Goal: Information Seeking & Learning: Learn about a topic

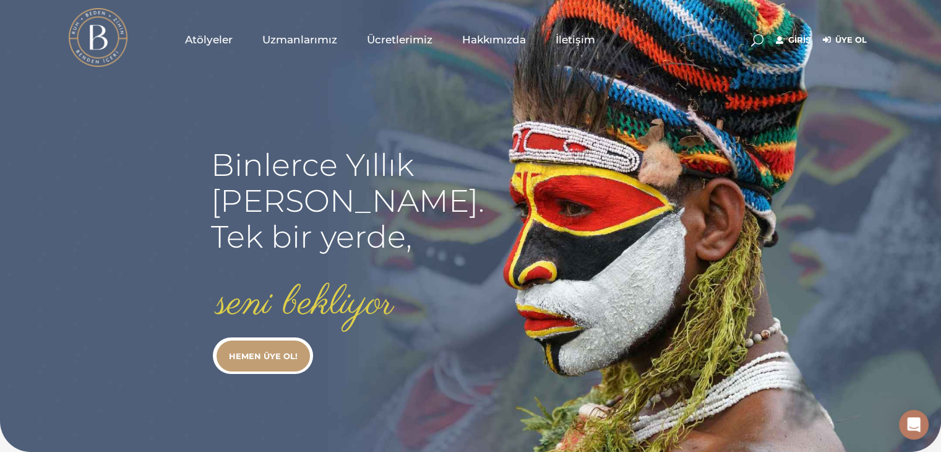
type input "[EMAIL_ADDRESS][DOMAIN_NAME]"
click at [802, 37] on link "Giriş" at bounding box center [793, 40] width 35 height 15
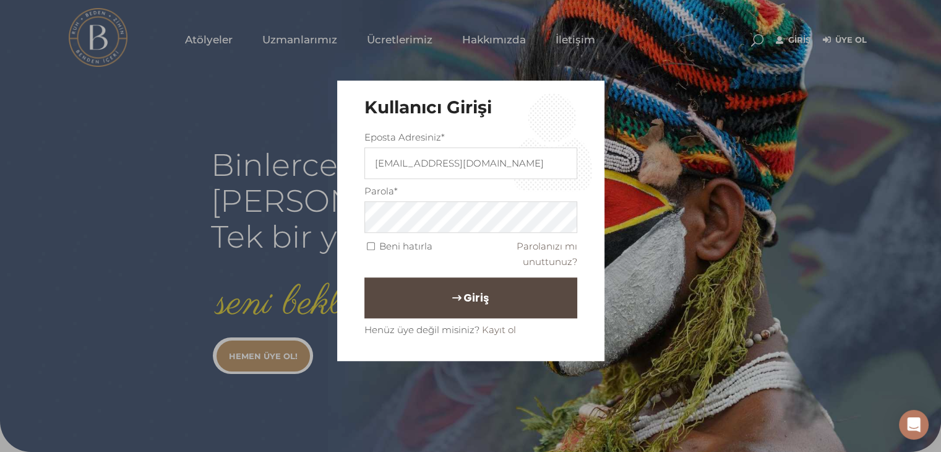
click at [463, 300] on span "Giriş" at bounding box center [475, 297] width 25 height 21
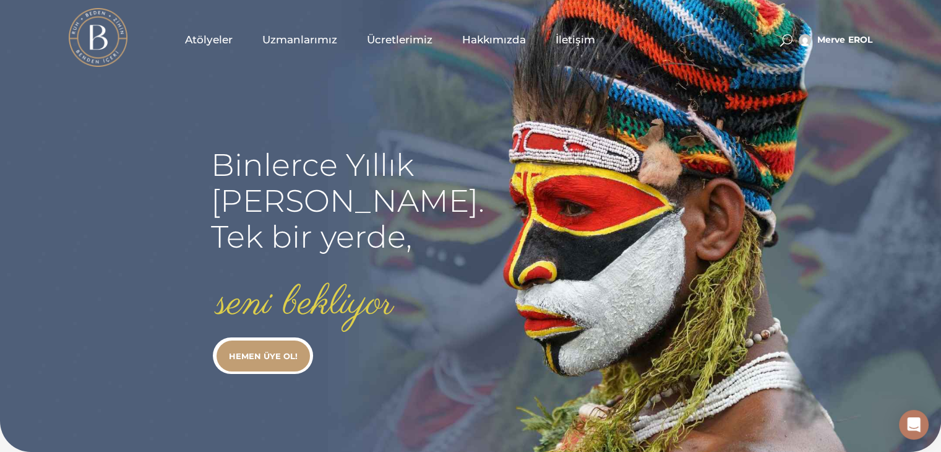
click at [212, 40] on span "Atölyeler" at bounding box center [209, 40] width 48 height 14
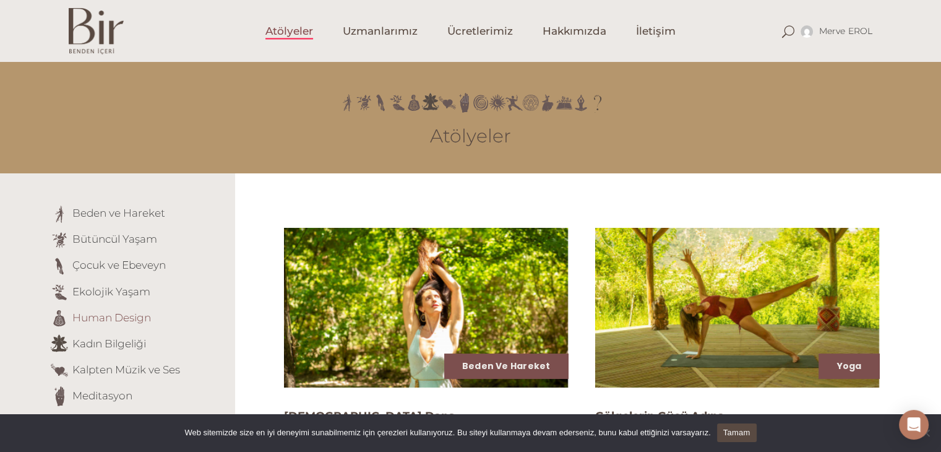
click at [119, 314] on link "Human Design" at bounding box center [111, 317] width 79 height 12
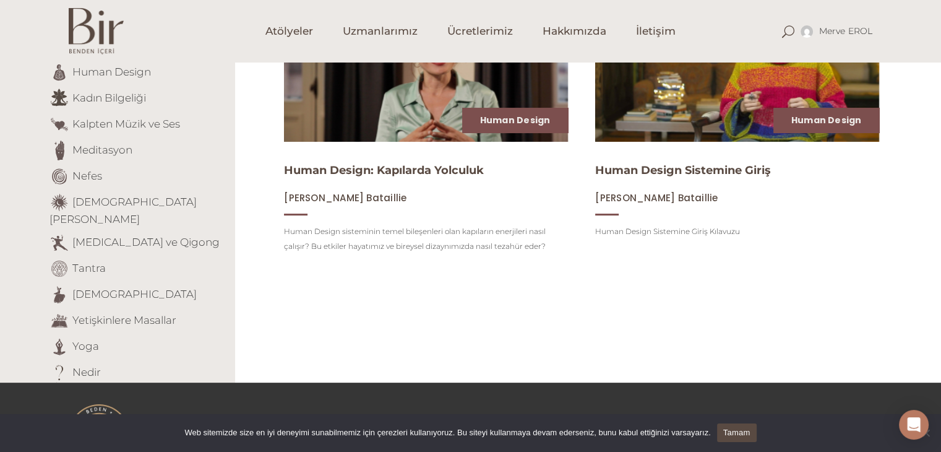
scroll to position [247, 0]
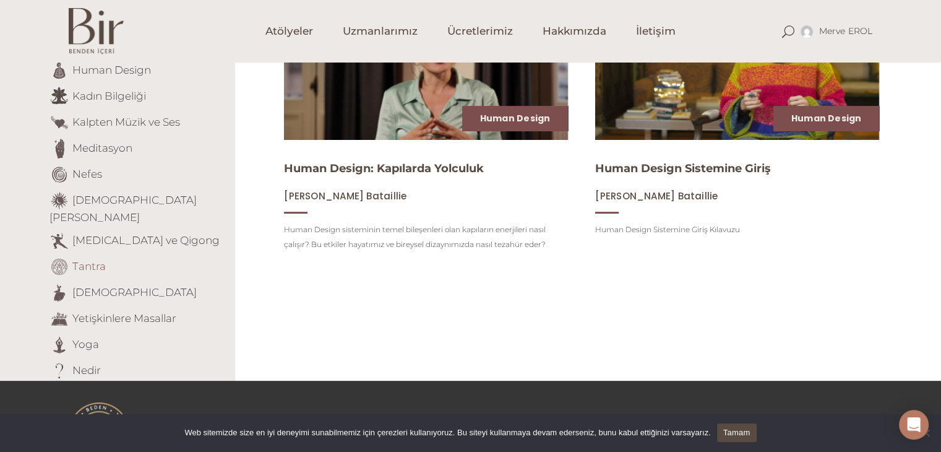
click at [99, 259] on link "Tantra" at bounding box center [88, 265] width 33 height 12
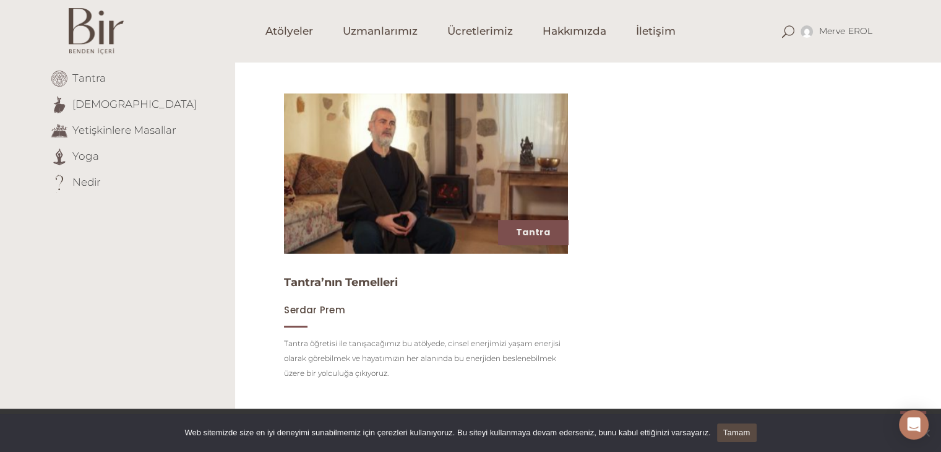
scroll to position [424, 0]
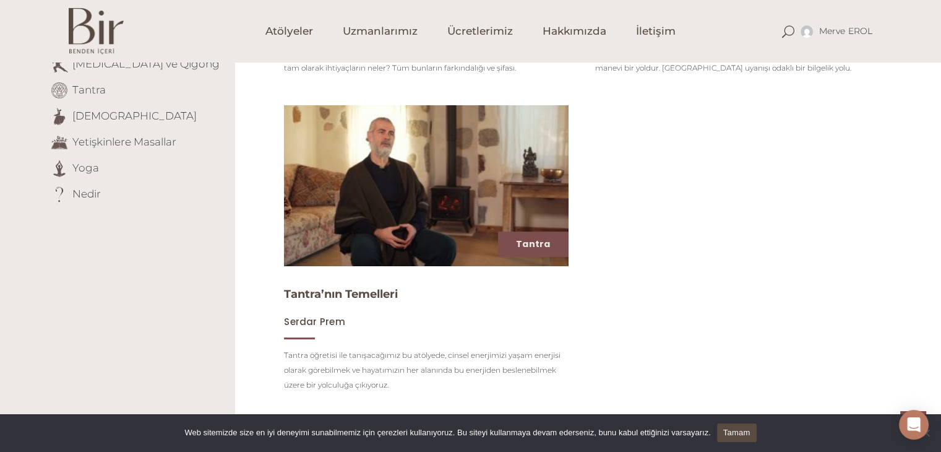
click img
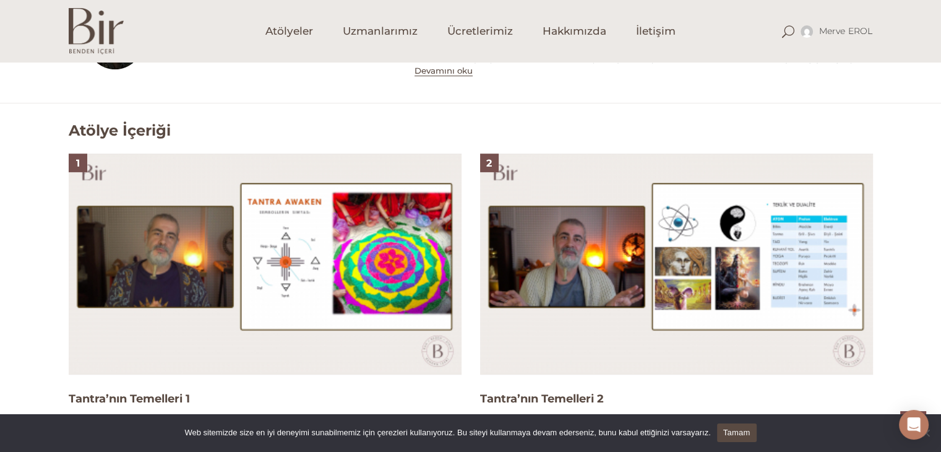
scroll to position [783, 0]
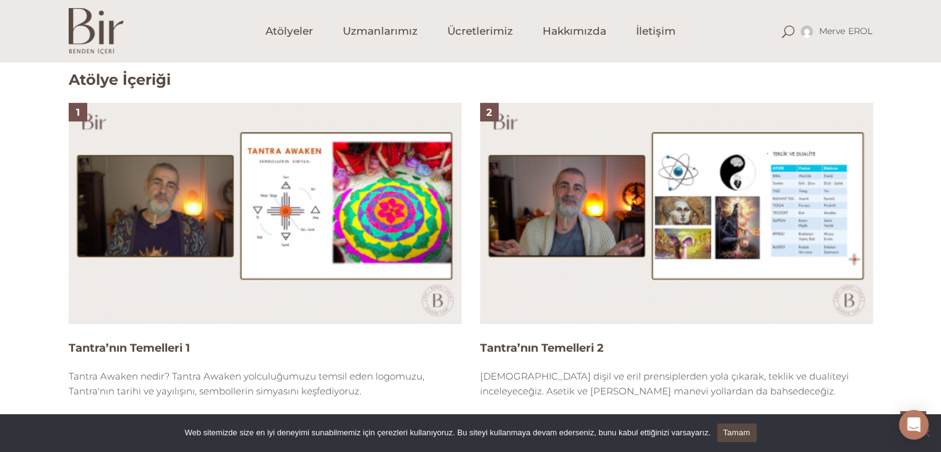
click at [277, 247] on img at bounding box center [265, 213] width 393 height 221
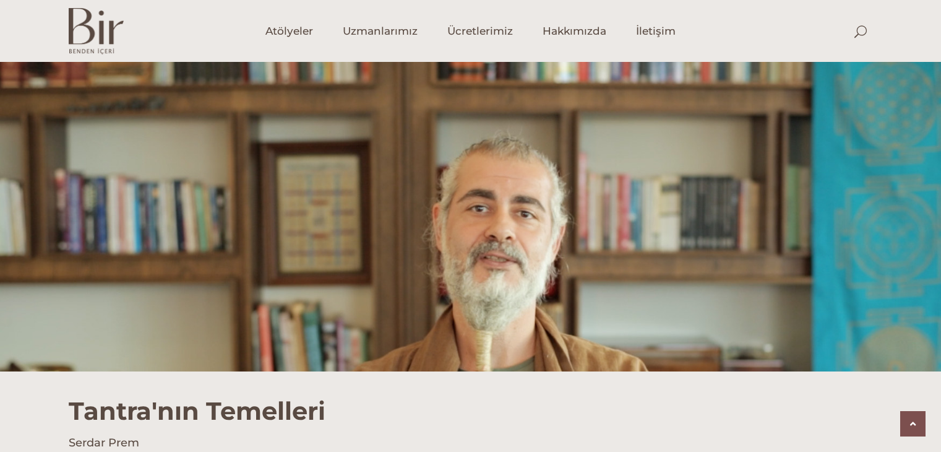
scroll to position [783, 0]
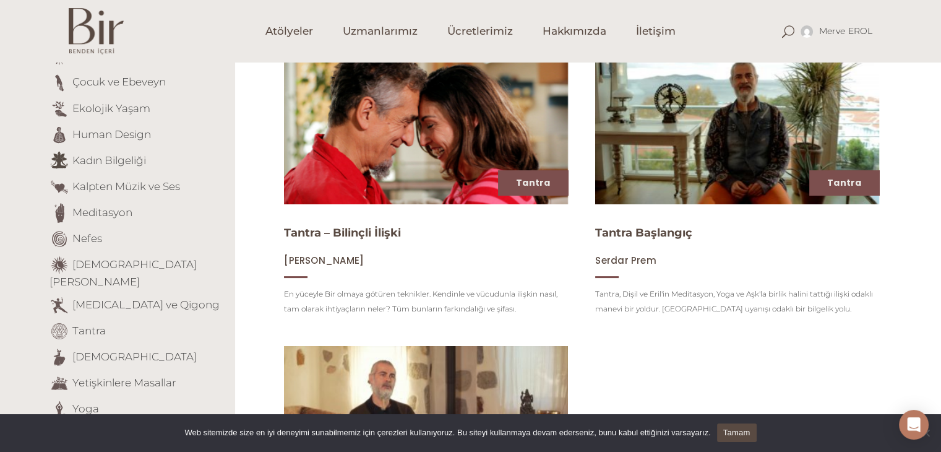
scroll to position [182, 0]
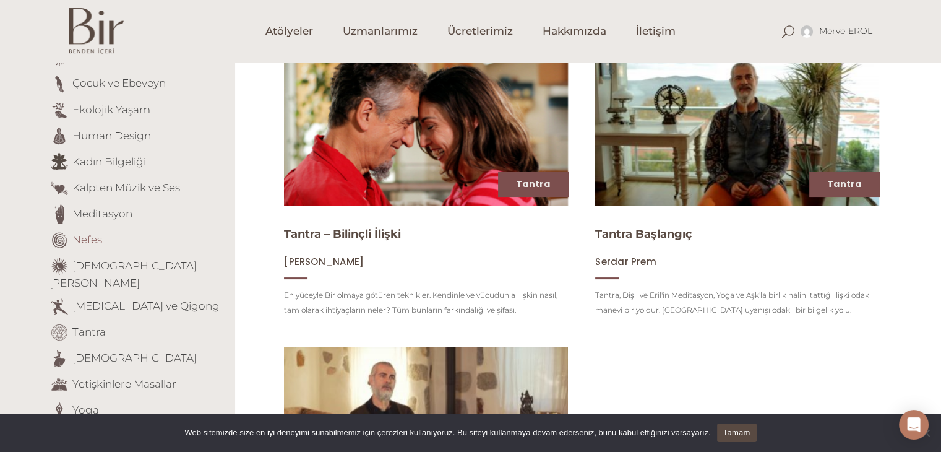
click at [79, 238] on link "Nefes" at bounding box center [87, 239] width 30 height 12
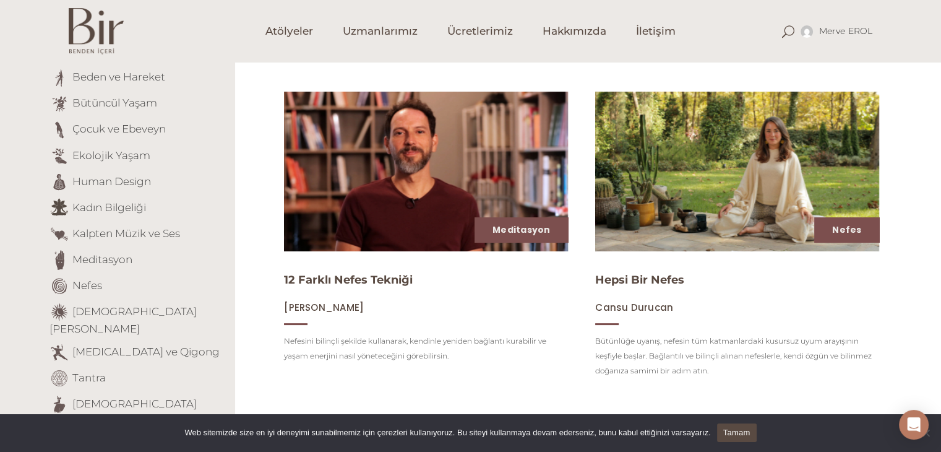
scroll to position [129, 0]
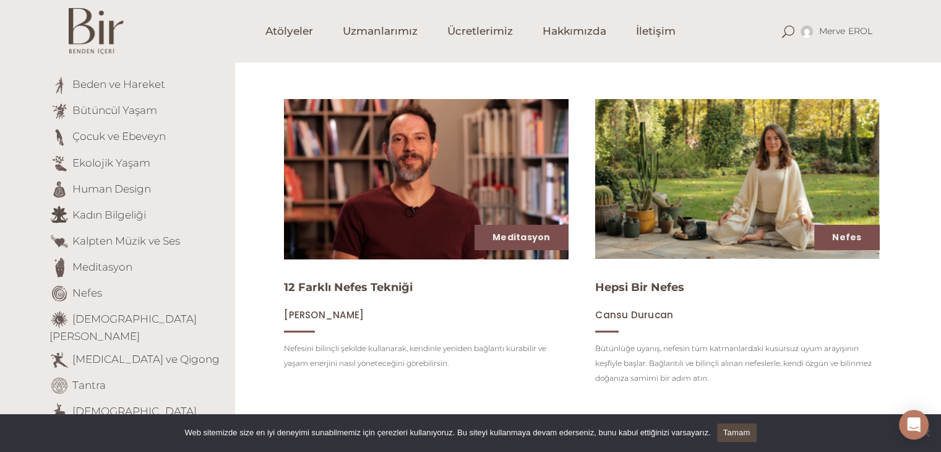
click at [483, 203] on img at bounding box center [426, 179] width 293 height 165
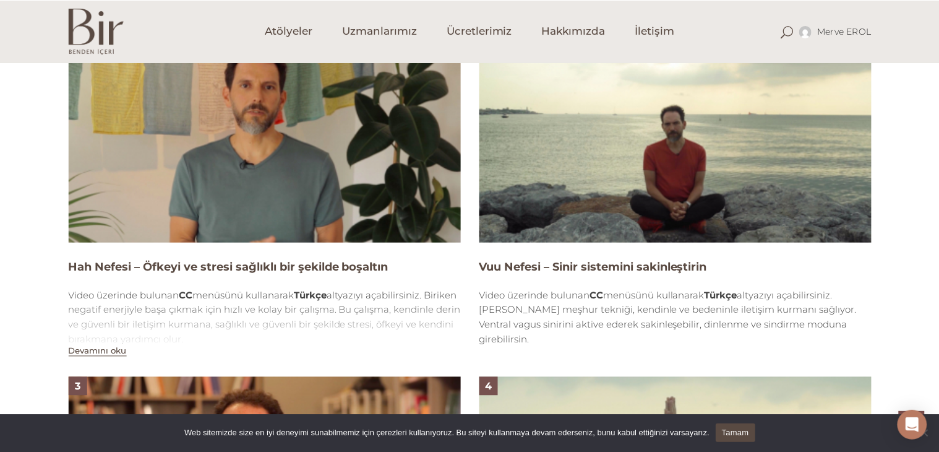
scroll to position [861, 0]
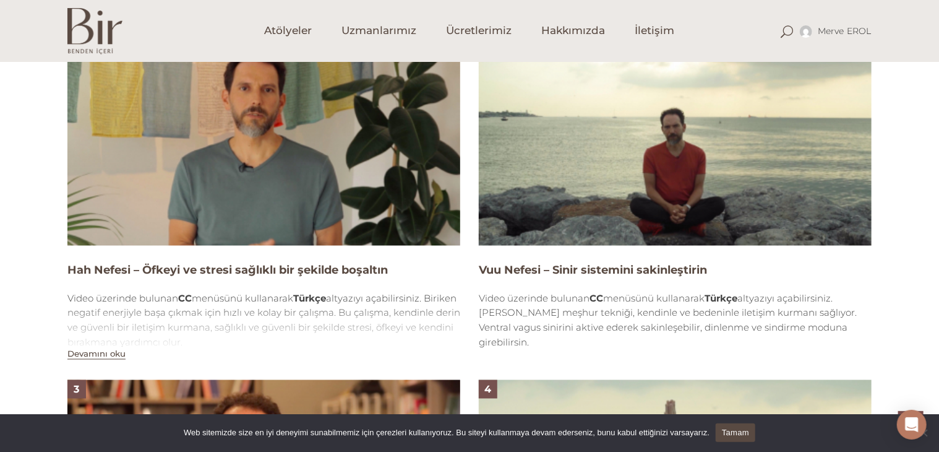
click at [333, 153] on img at bounding box center [263, 135] width 393 height 221
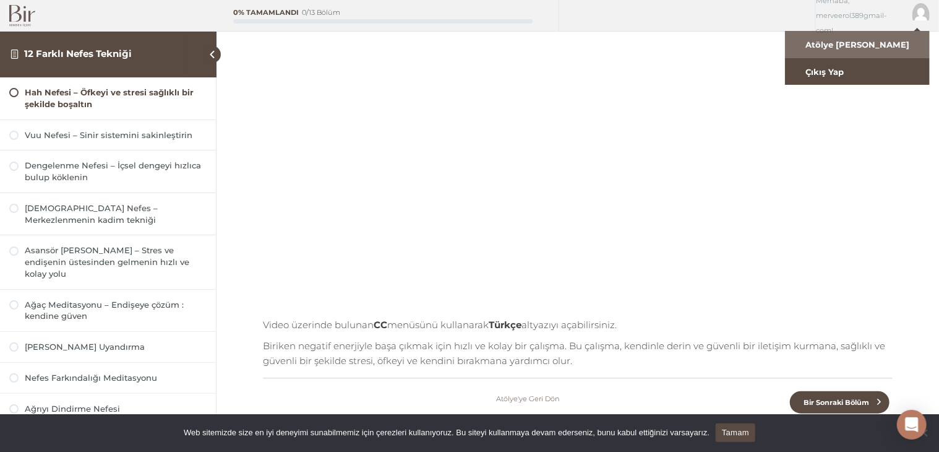
scroll to position [247, 0]
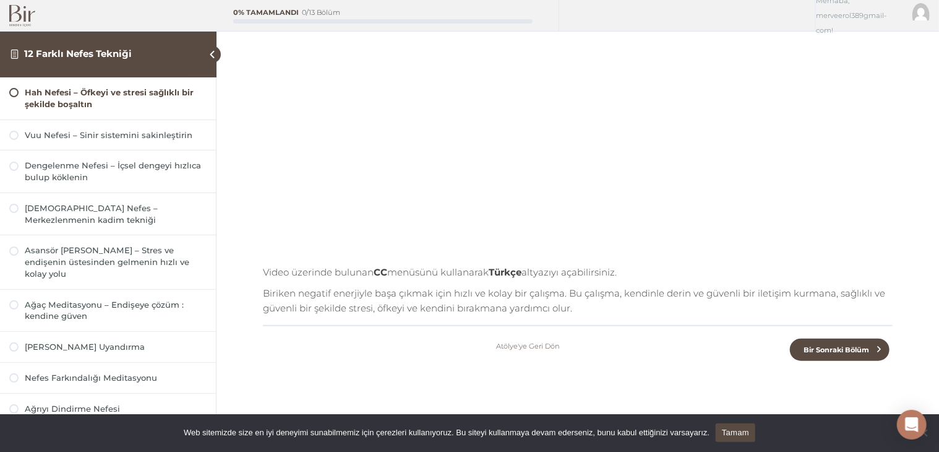
click at [22, 17] on img at bounding box center [22, 16] width 26 height 22
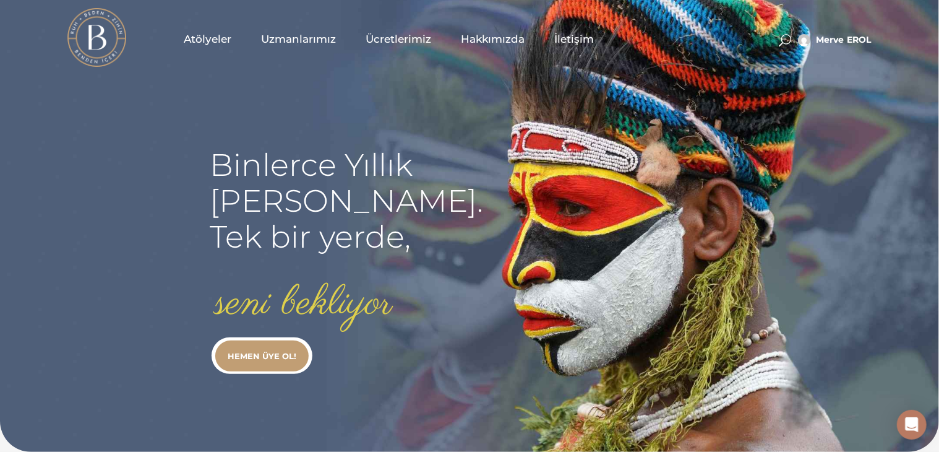
click at [218, 45] on span "Atölyeler" at bounding box center [208, 40] width 48 height 14
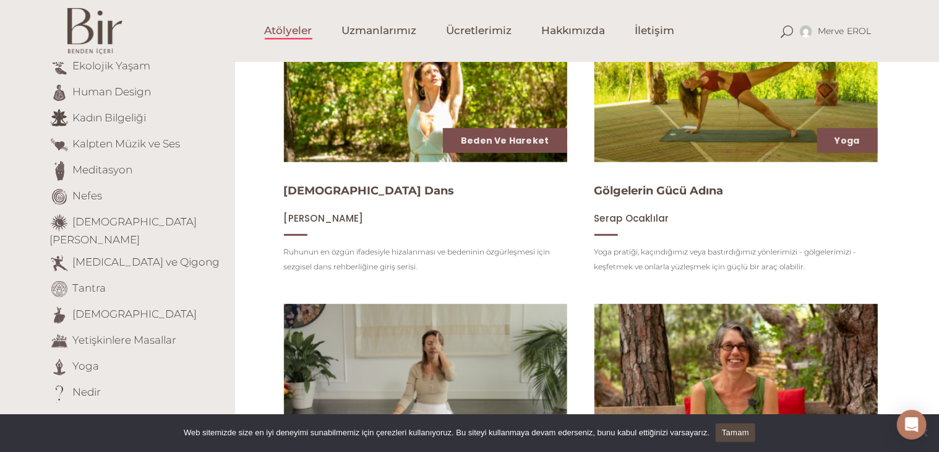
scroll to position [218, 0]
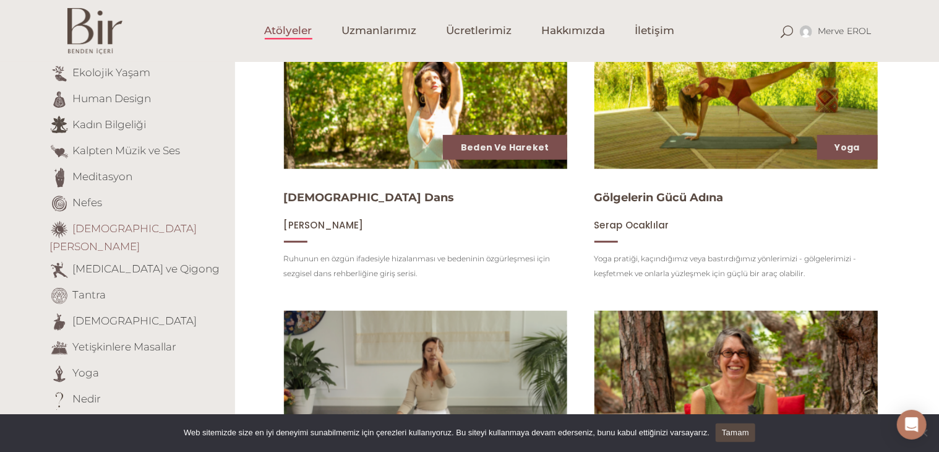
click at [144, 224] on link "[DEMOGRAPHIC_DATA][PERSON_NAME]" at bounding box center [122, 237] width 147 height 30
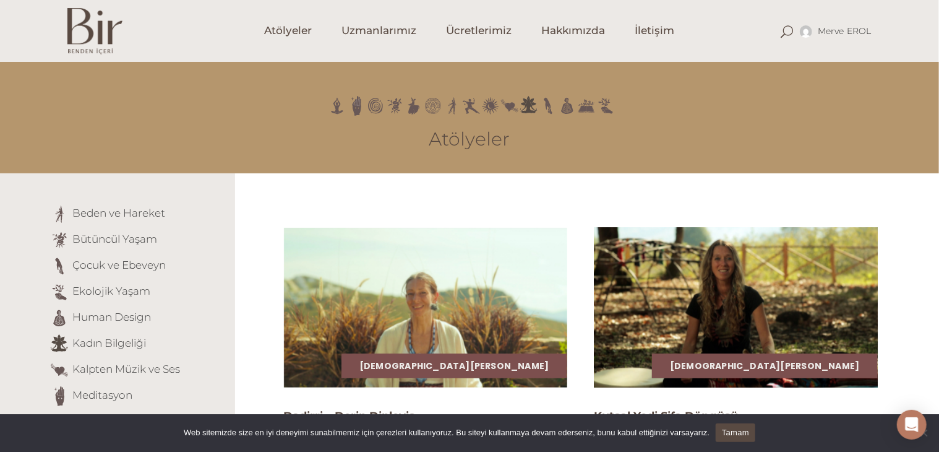
click at [700, 316] on img at bounding box center [736, 307] width 292 height 164
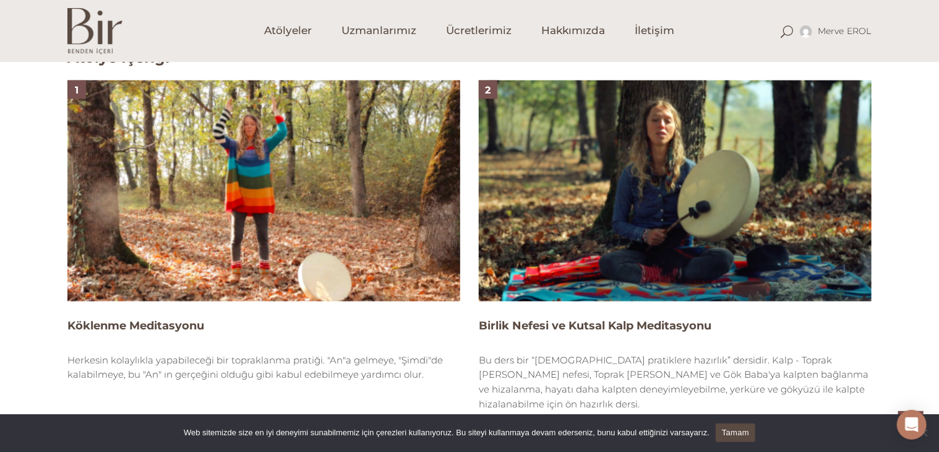
scroll to position [823, 0]
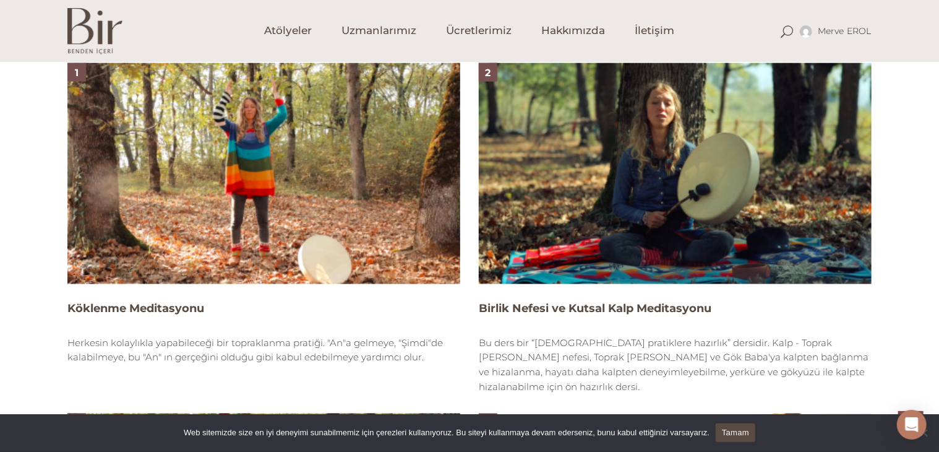
click at [280, 158] on img at bounding box center [263, 173] width 393 height 221
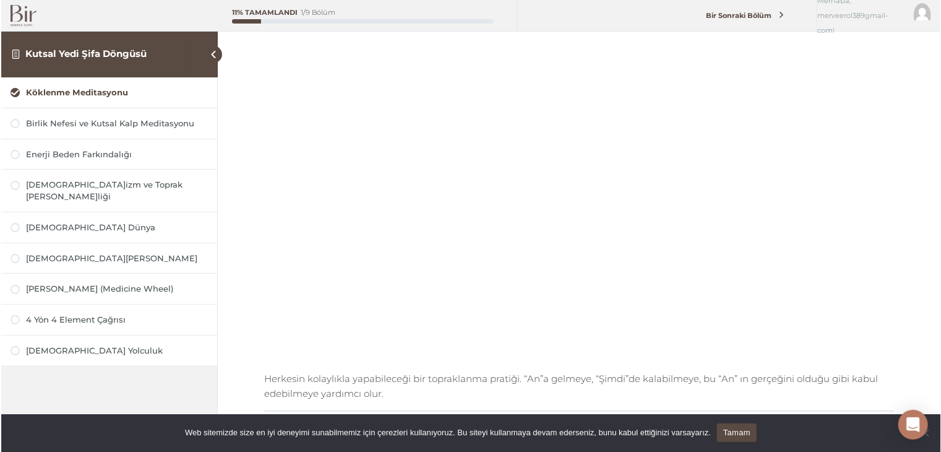
scroll to position [140, 0]
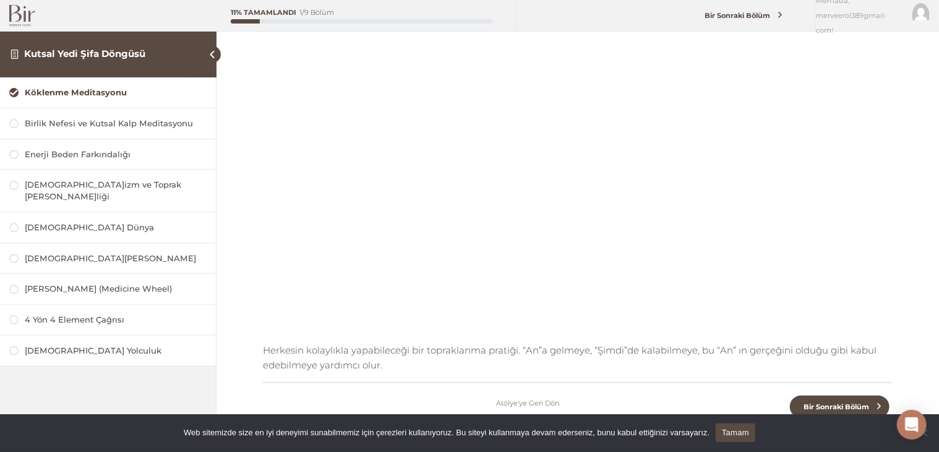
click at [741, 436] on link "Tamam" at bounding box center [736, 432] width 40 height 19
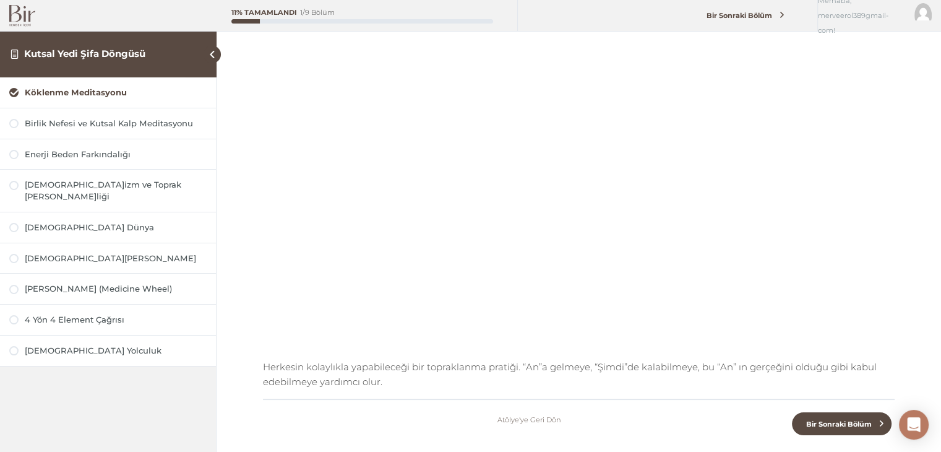
scroll to position [126, 0]
click at [159, 118] on div "Birlik Nefesi ve Kutsal Kalp Meditasyonu" at bounding box center [116, 124] width 182 height 12
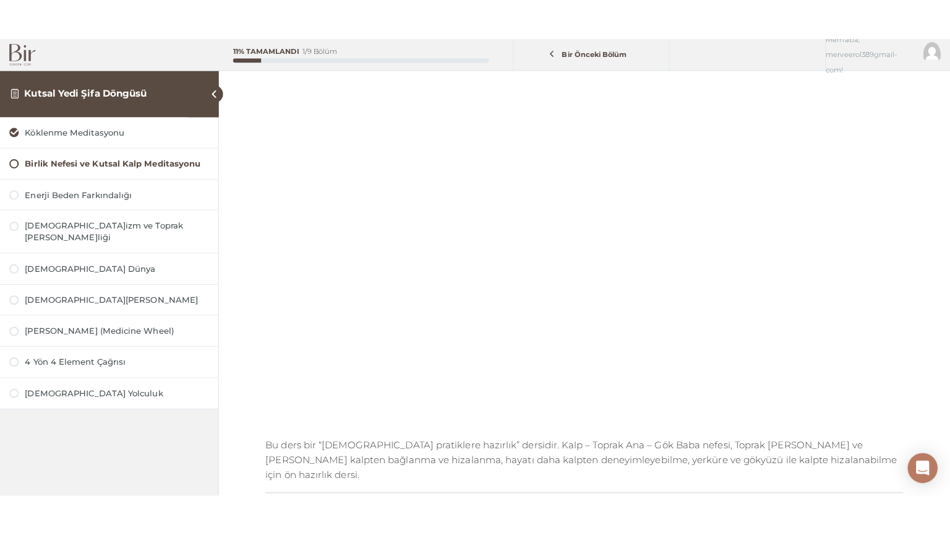
scroll to position [93, 0]
